Goal: Task Accomplishment & Management: Use online tool/utility

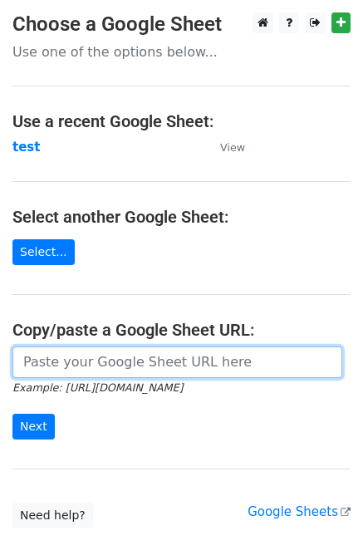
click at [80, 360] on input "url" at bounding box center [177, 363] width 330 height 32
paste input "https://docs.google.com/spreadsheets/d/168MXftDNGsSLF7BjwascKd3UdqR88_8JrENumnq…"
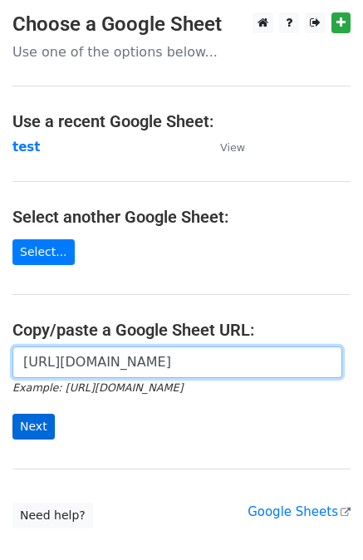
type input "https://docs.google.com/spreadsheets/d/168MXftDNGsSLF7BjwascKd3UdqR88_8JrENumnq…"
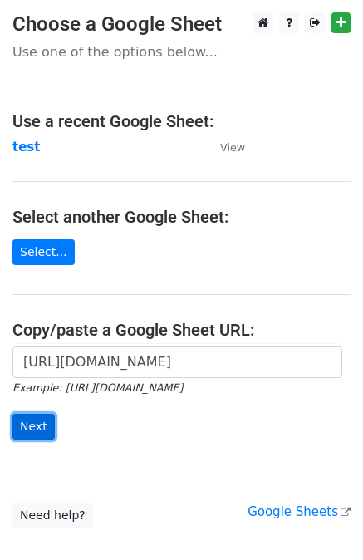
click at [19, 430] on input "Next" at bounding box center [33, 427] width 42 height 26
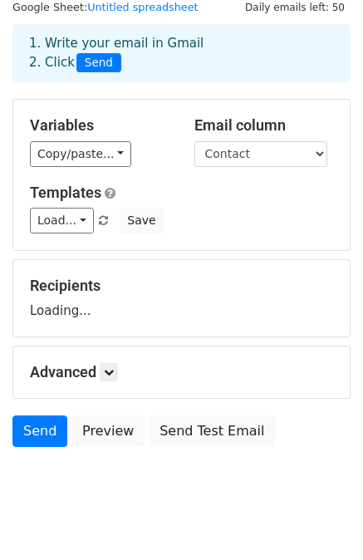
scroll to position [57, 0]
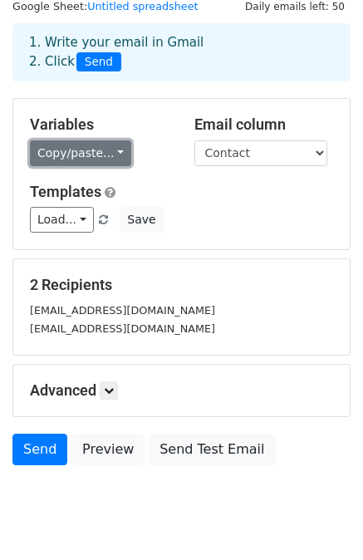
click at [91, 150] on link "Copy/paste..." at bounding box center [80, 153] width 101 height 26
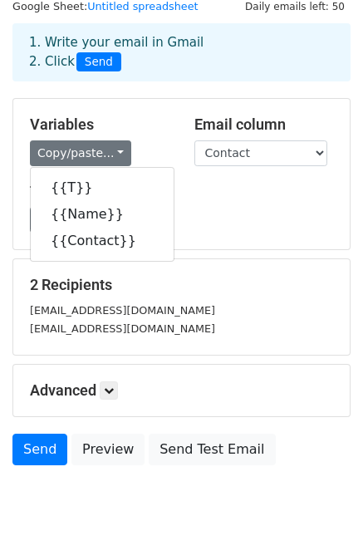
click at [221, 194] on h5 "Templates" at bounding box center [181, 192] width 303 height 18
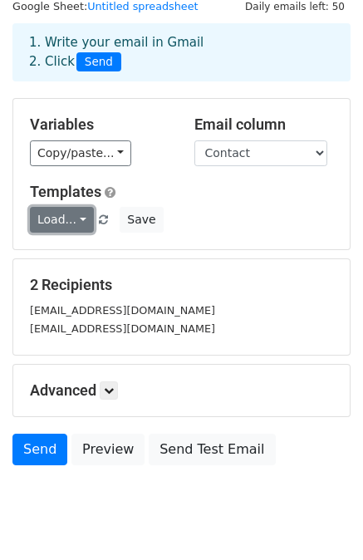
click at [58, 210] on link "Load..." at bounding box center [62, 220] width 64 height 26
click at [165, 194] on h5 "Templates" at bounding box center [181, 192] width 303 height 18
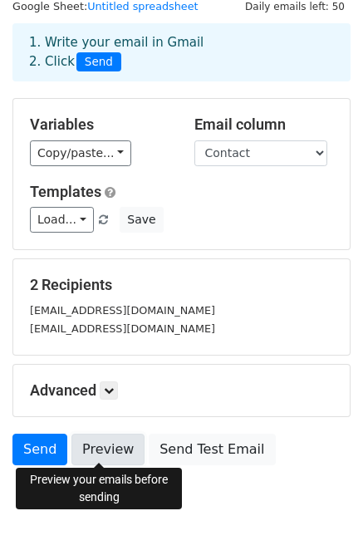
click at [111, 438] on link "Preview" at bounding box center [107, 450] width 73 height 32
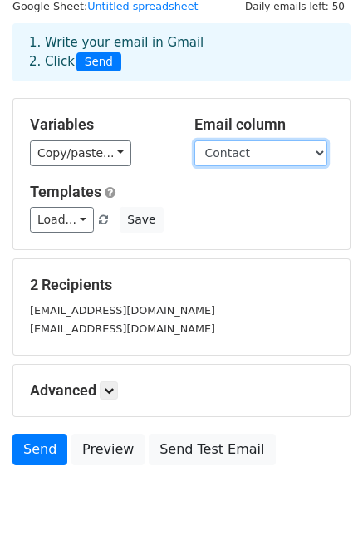
click at [215, 152] on select "T Name Contact" at bounding box center [260, 153] width 133 height 26
click at [128, 251] on form "Variables Copy/paste... {{T}} {{Name}} {{Contact}} Email column T Name Contact …" at bounding box center [181, 286] width 338 height 376
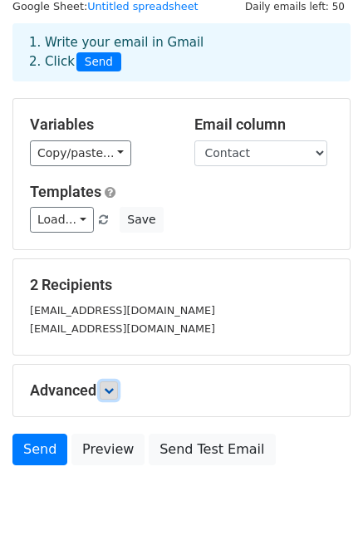
click at [106, 394] on link at bounding box center [109, 390] width 18 height 18
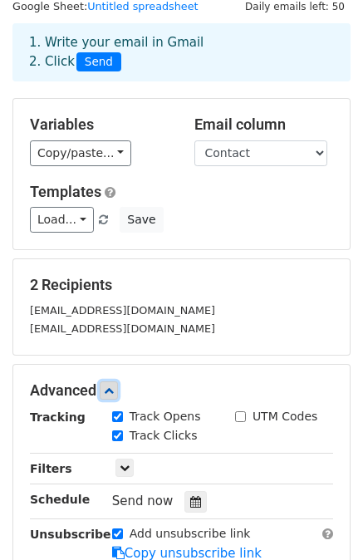
click at [106, 394] on link at bounding box center [109, 390] width 18 height 18
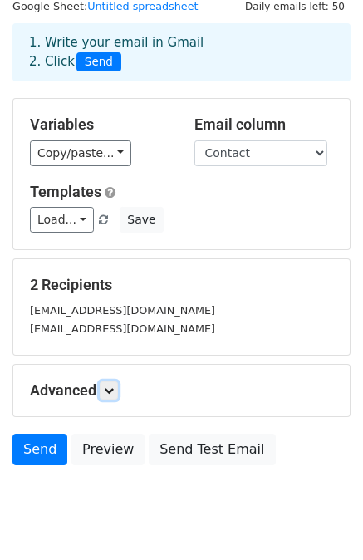
scroll to position [0, 0]
